Goal: Information Seeking & Learning: Learn about a topic

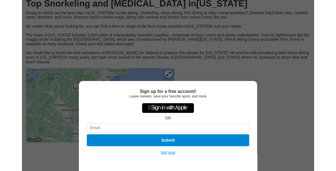
scroll to position [61, 0]
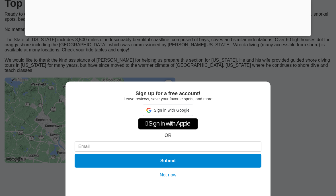
click at [170, 178] on button "Not now" at bounding box center [168, 176] width 20 height 6
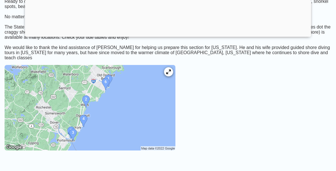
scroll to position [89, 0]
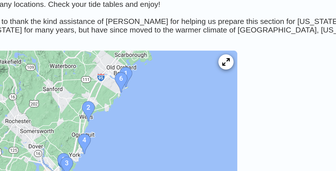
click at [53, 75] on img at bounding box center [90, 92] width 171 height 85
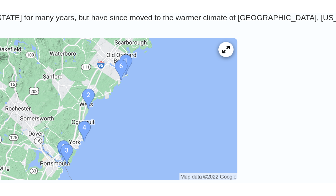
scroll to position [71, 0]
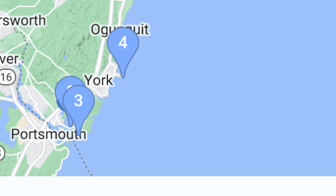
click at [29, 68] on img at bounding box center [90, 110] width 171 height 85
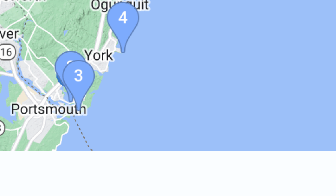
scroll to position [39, 0]
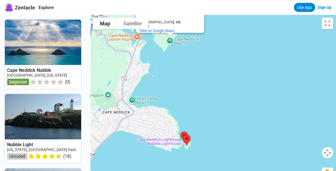
click at [67, 53] on link at bounding box center [43, 54] width 76 height 69
